Goal: Transaction & Acquisition: Purchase product/service

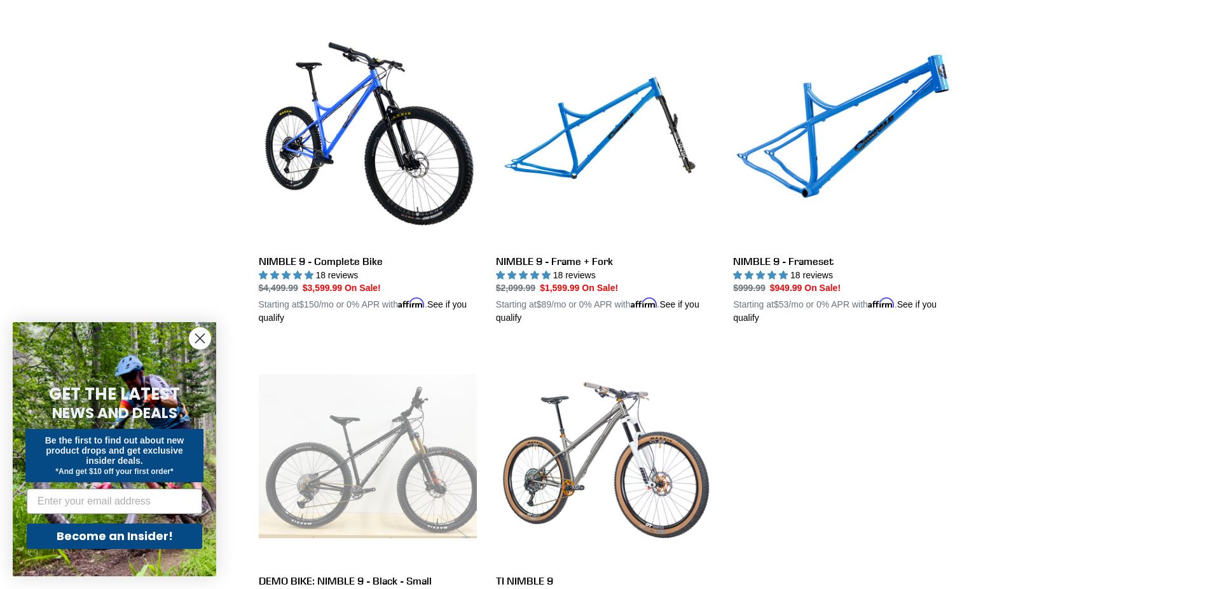
scroll to position [366, 0]
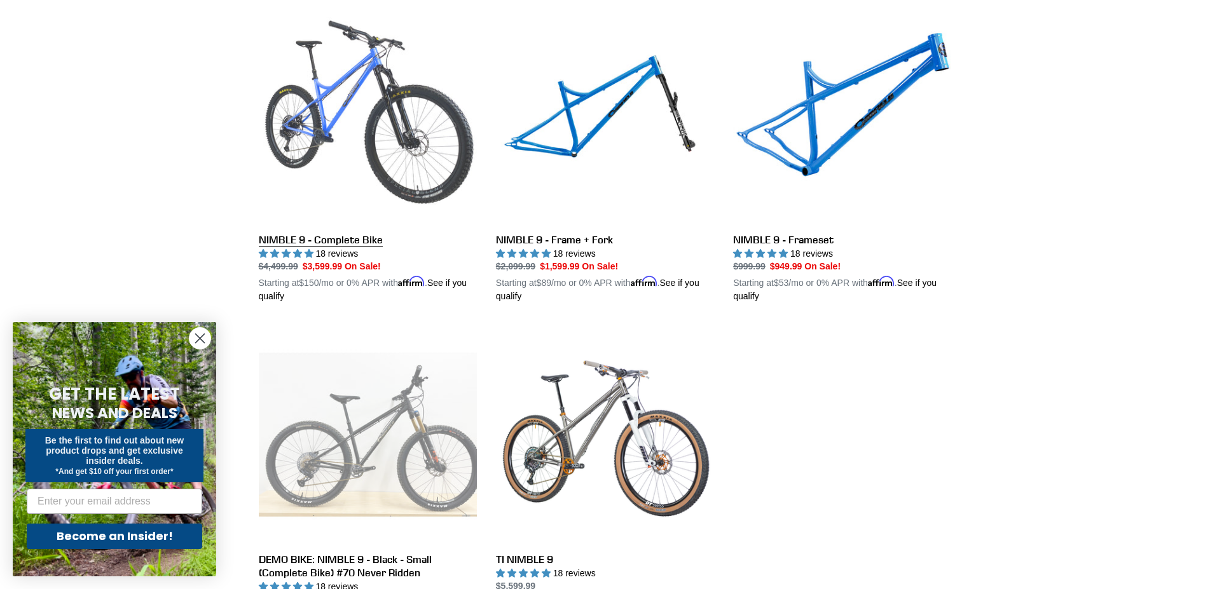
click at [352, 242] on link "NIMBLE 9 - Complete Bike" at bounding box center [368, 155] width 218 height 298
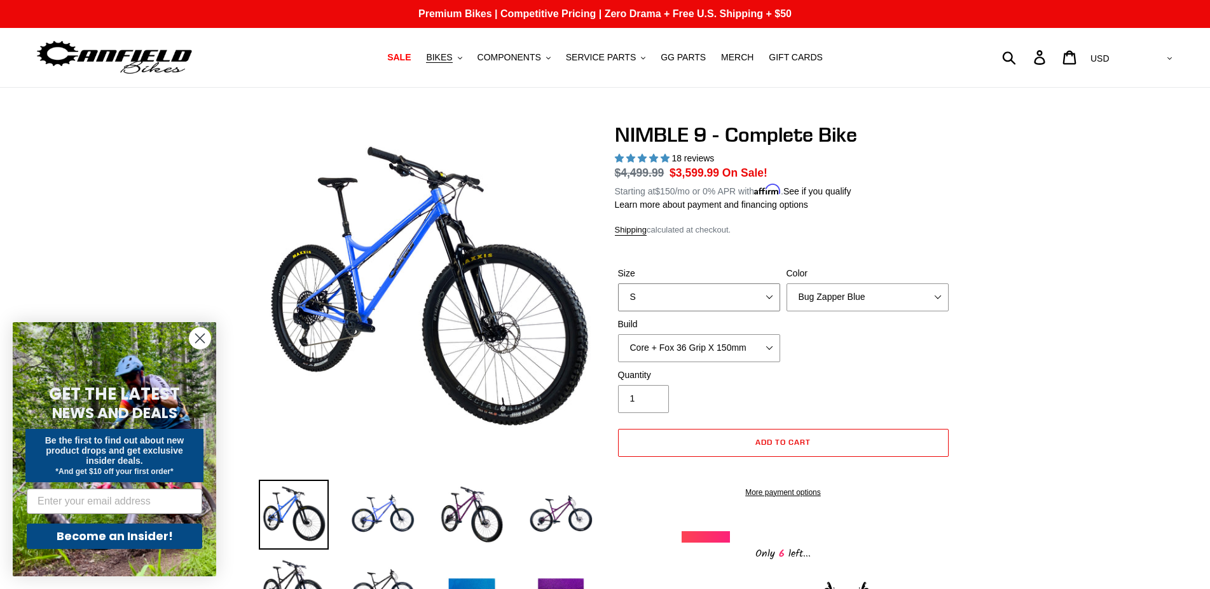
select select "highest-rating"
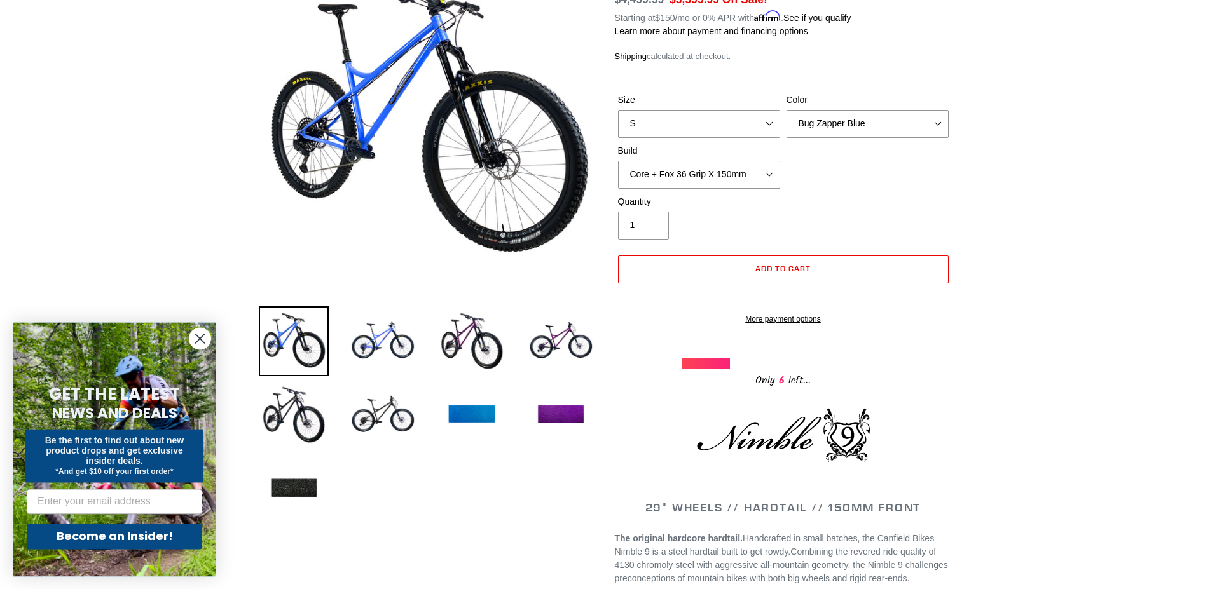
scroll to position [195, 0]
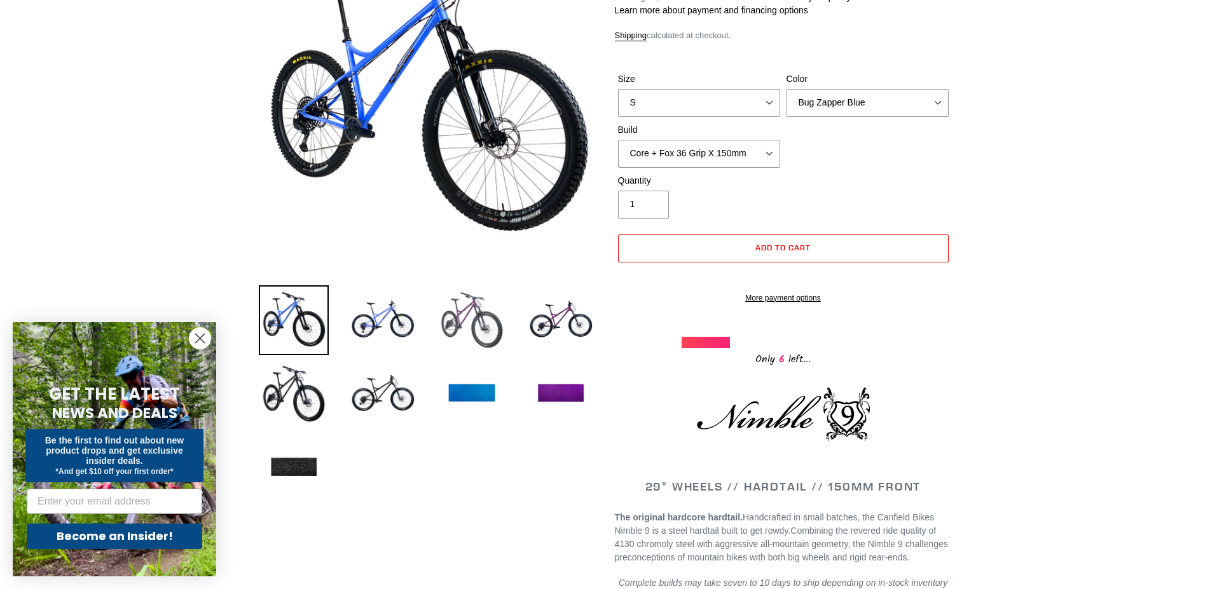
click at [486, 314] on img at bounding box center [472, 320] width 70 height 70
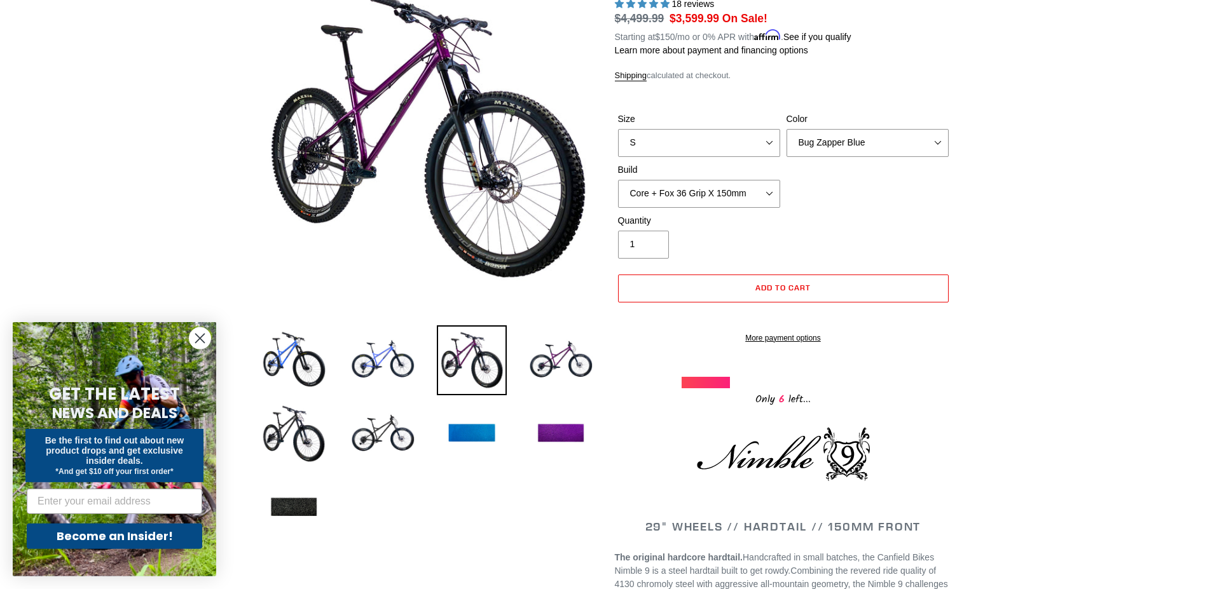
scroll to position [130, 0]
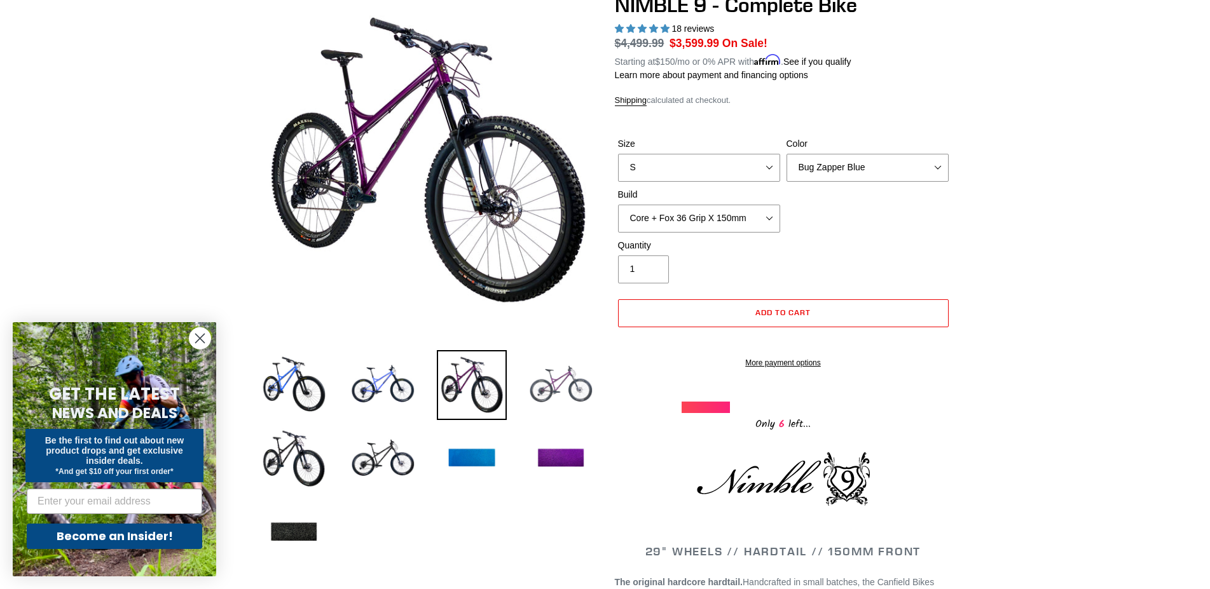
click at [567, 393] on img at bounding box center [561, 385] width 70 height 70
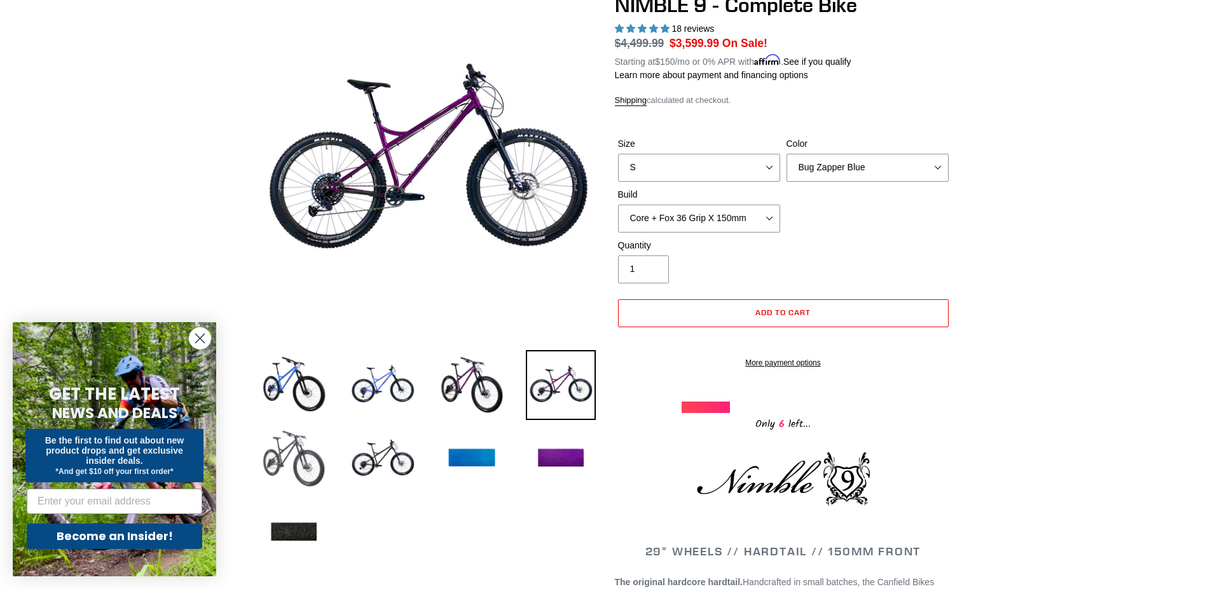
click at [308, 450] on img at bounding box center [294, 459] width 70 height 70
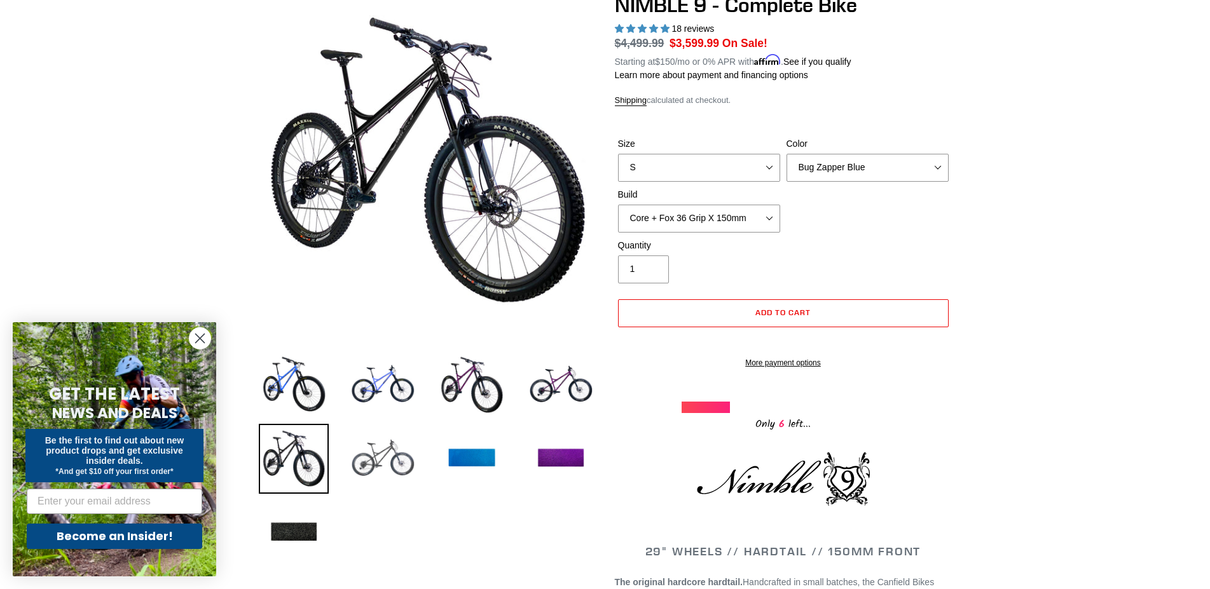
click at [380, 457] on img at bounding box center [383, 459] width 70 height 70
